Goal: Information Seeking & Learning: Learn about a topic

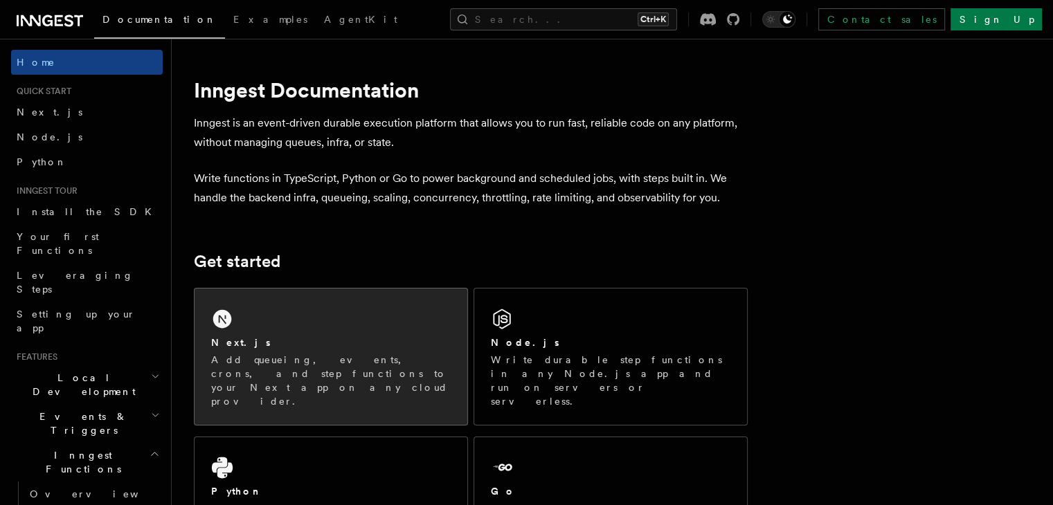
click at [307, 341] on div "Next.js" at bounding box center [330, 343] width 239 height 15
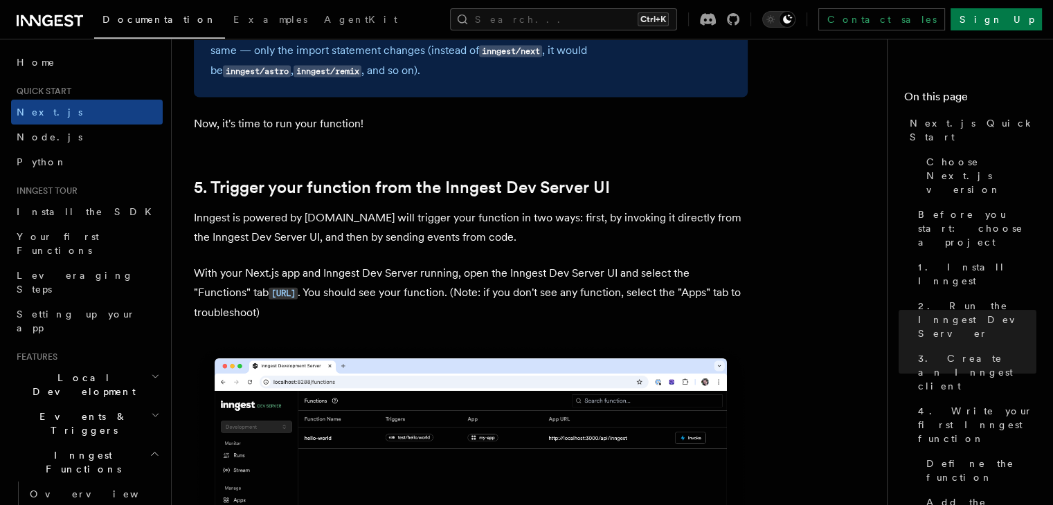
scroll to position [3086, 0]
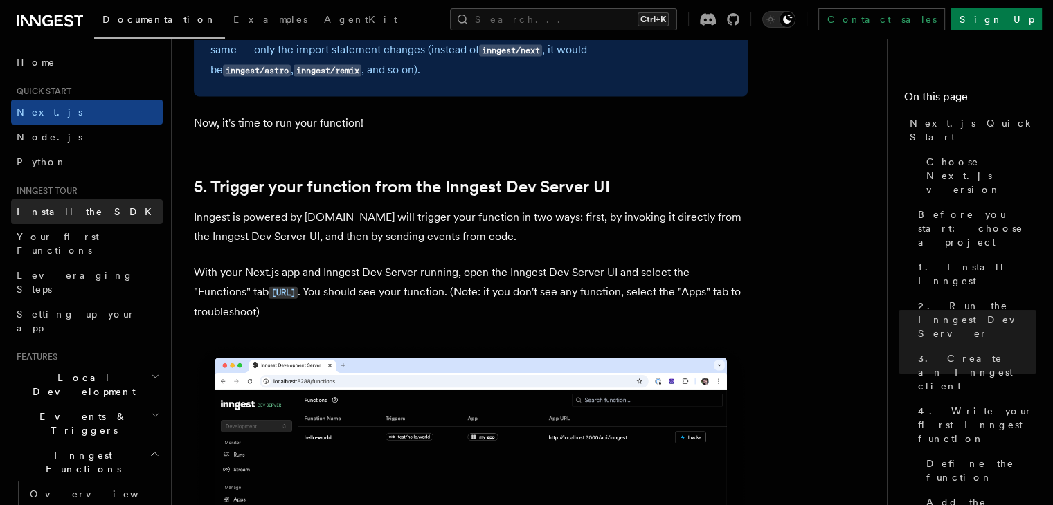
click at [75, 215] on span "Install the SDK" at bounding box center [88, 211] width 143 height 11
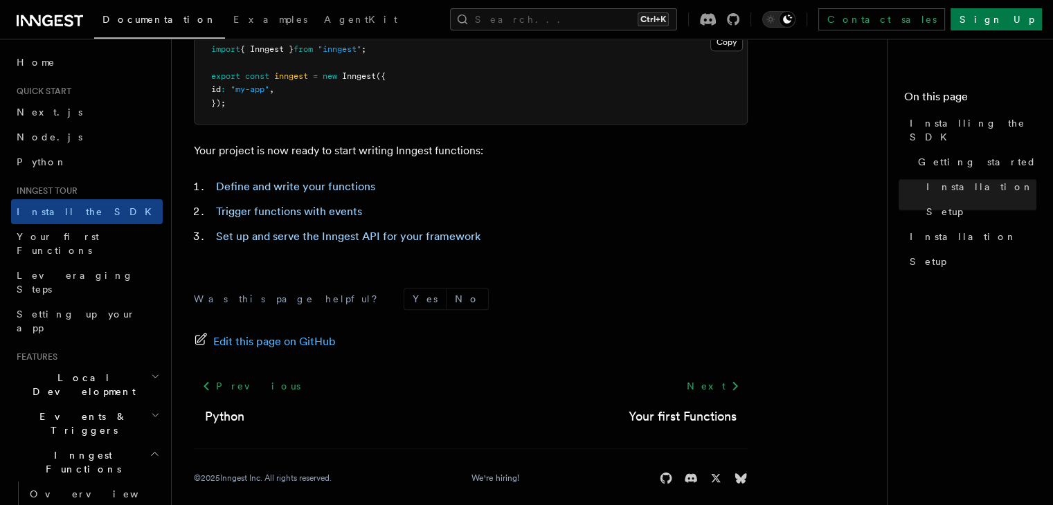
scroll to position [645, 0]
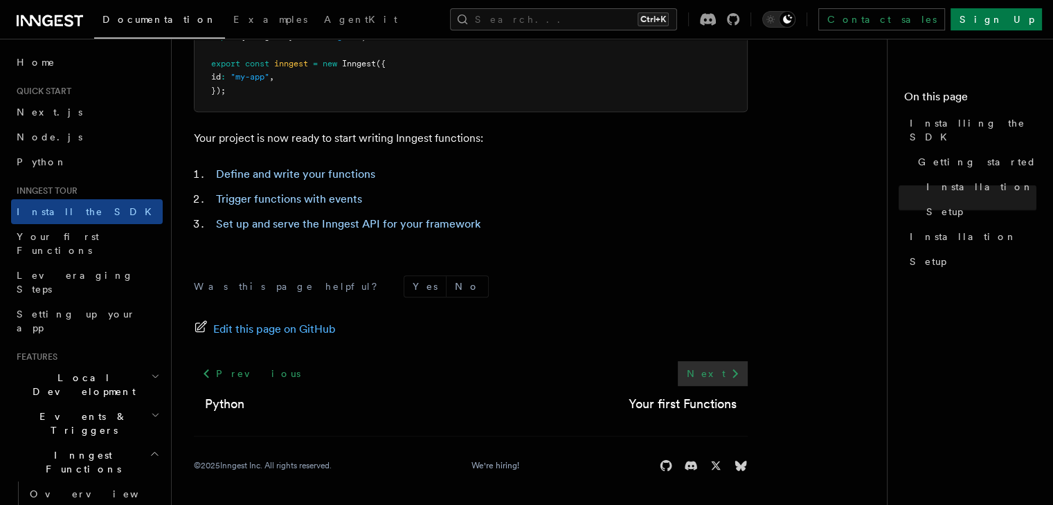
click at [724, 370] on link "Next" at bounding box center [713, 373] width 70 height 25
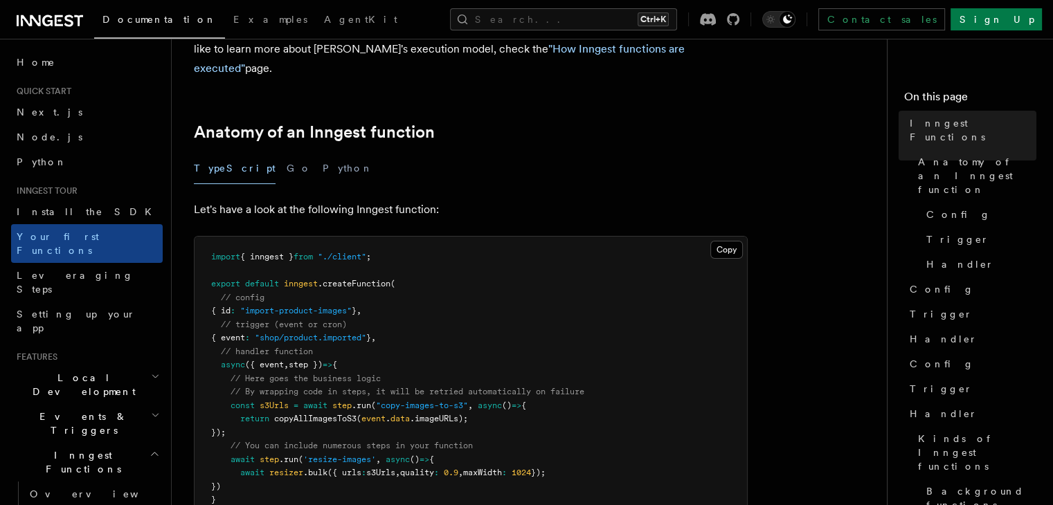
scroll to position [221, 0]
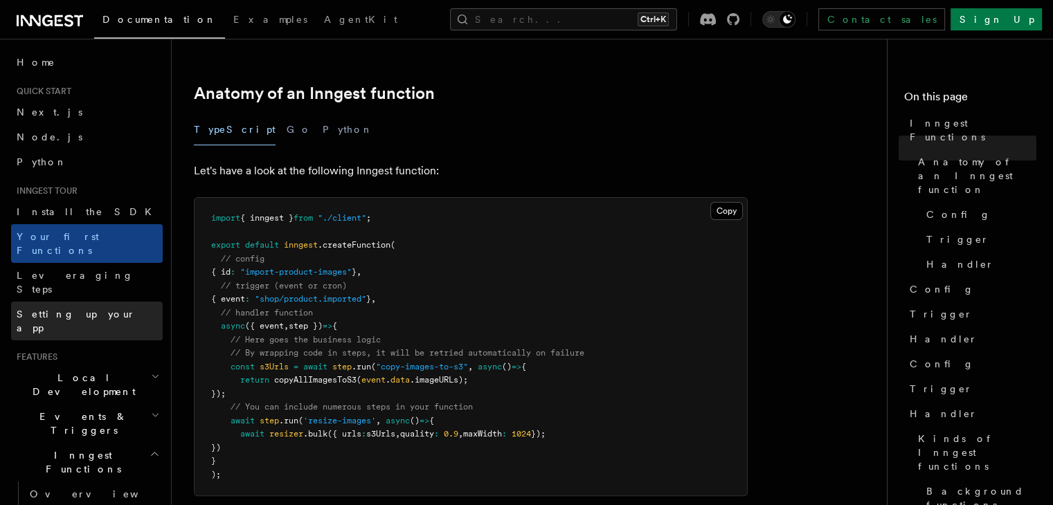
click at [78, 309] on span "Setting up your app" at bounding box center [76, 321] width 119 height 25
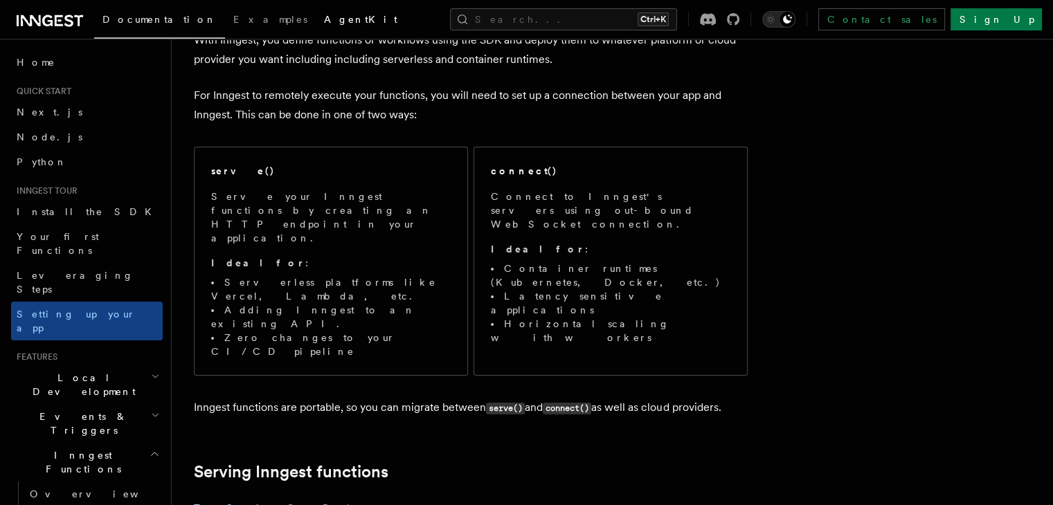
click at [324, 19] on span "AgentKit" at bounding box center [360, 19] width 73 height 11
